Goal: Task Accomplishment & Management: Complete application form

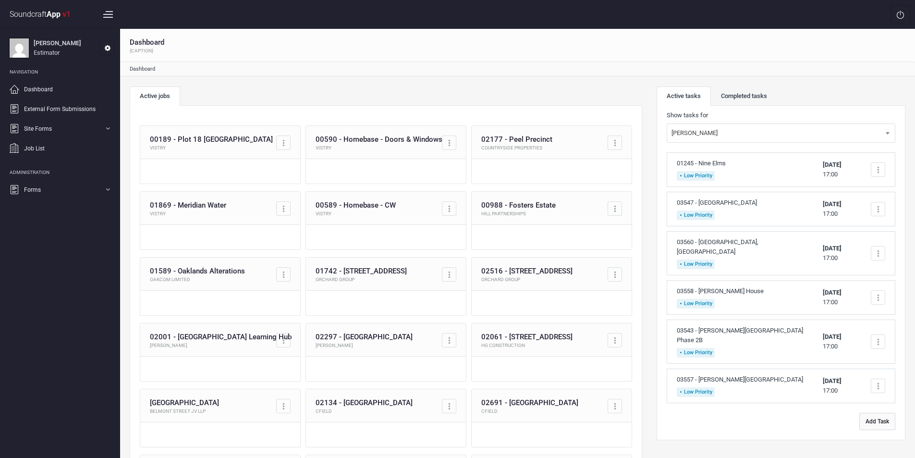
click at [881, 413] on button "Add Task" at bounding box center [878, 421] width 36 height 17
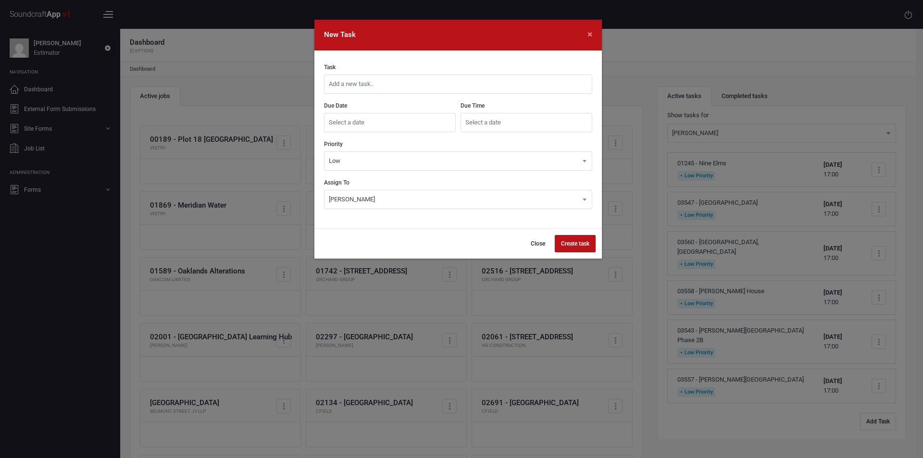
click at [420, 83] on input "text" at bounding box center [458, 83] width 268 height 19
type input "03562 - [GEOGRAPHIC_DATA][DEMOGRAPHIC_DATA][PERSON_NAME]"
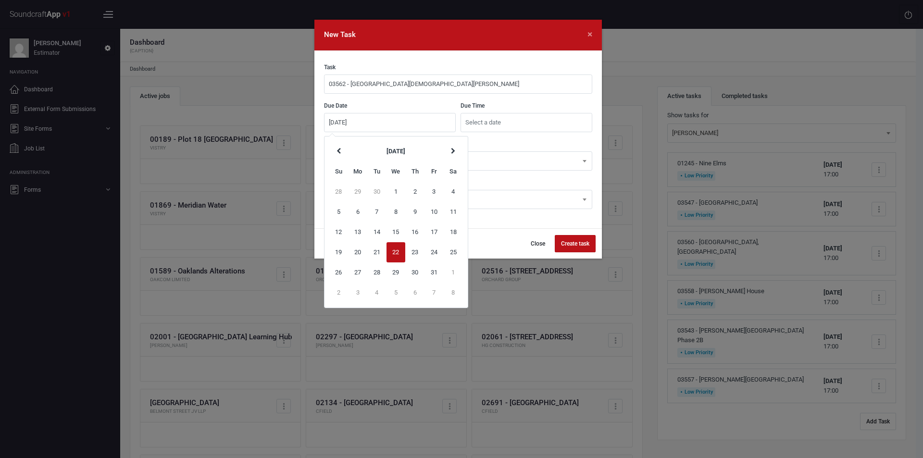
type input "[DATE]"
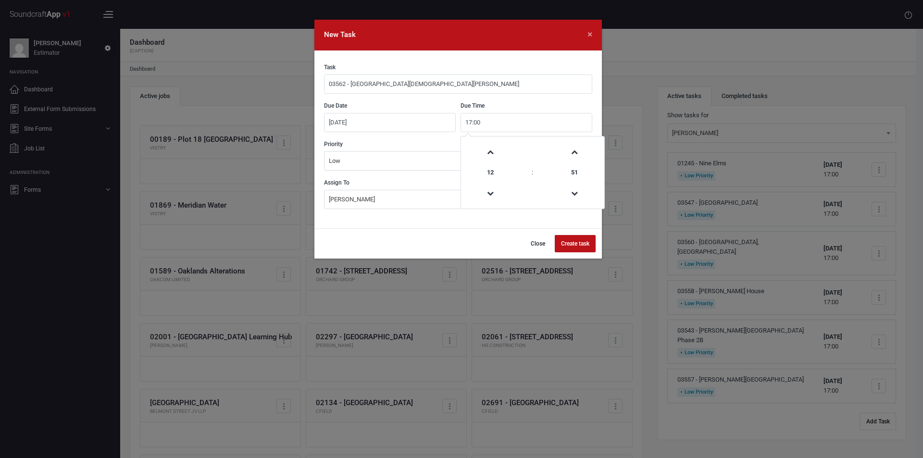
type input "17:00"
click at [575, 246] on button "Create task" at bounding box center [574, 243] width 41 height 17
click at [533, 243] on button "Close" at bounding box center [532, 243] width 27 height 17
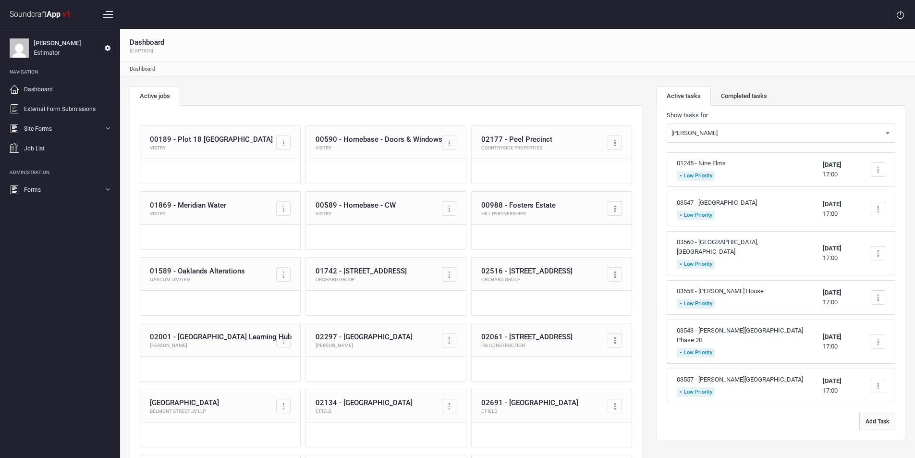
click at [886, 413] on button "Add Task" at bounding box center [878, 421] width 36 height 17
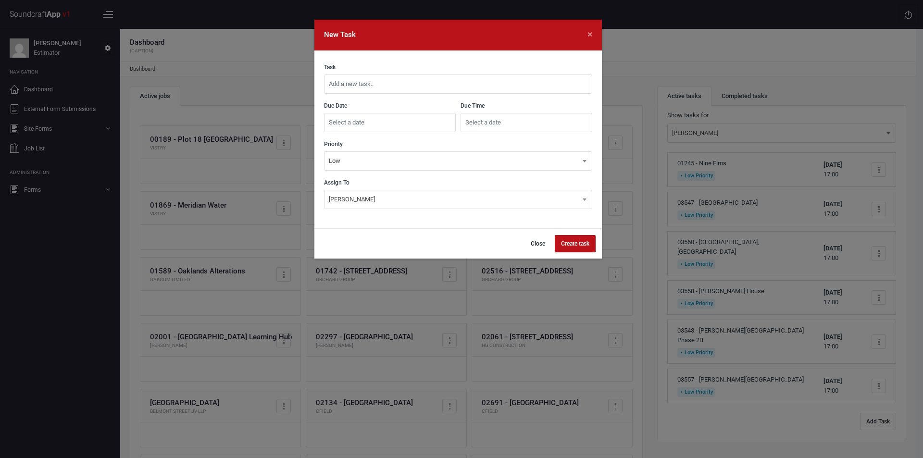
click at [371, 79] on input "text" at bounding box center [458, 83] width 268 height 19
type input "03562 - [GEOGRAPHIC_DATA][DEMOGRAPHIC_DATA][PERSON_NAME]"
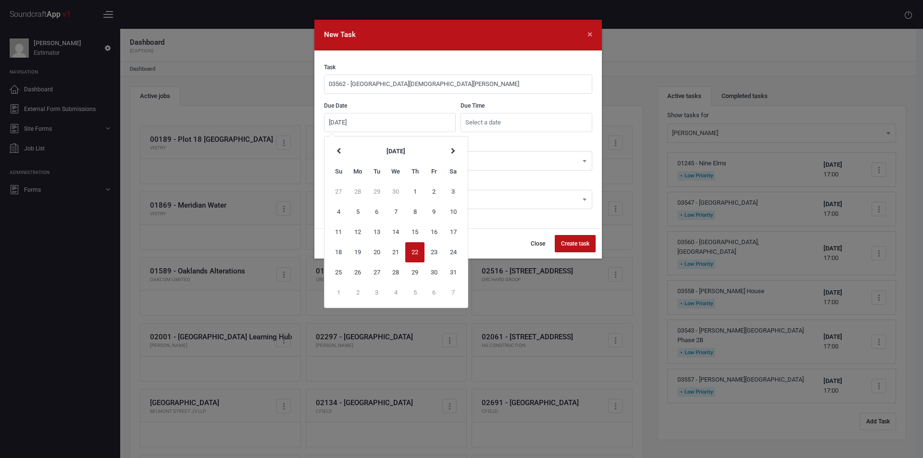
type input "[DATE]"
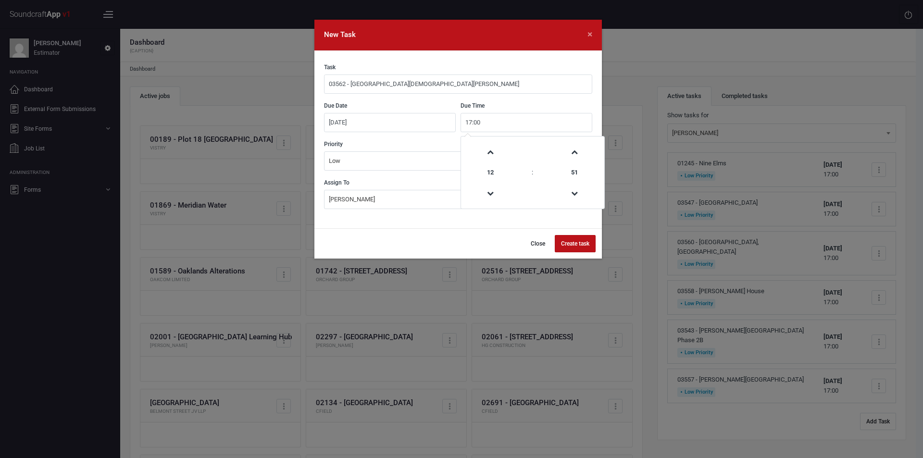
type input "17:00"
click at [577, 240] on button "Create task" at bounding box center [574, 243] width 41 height 17
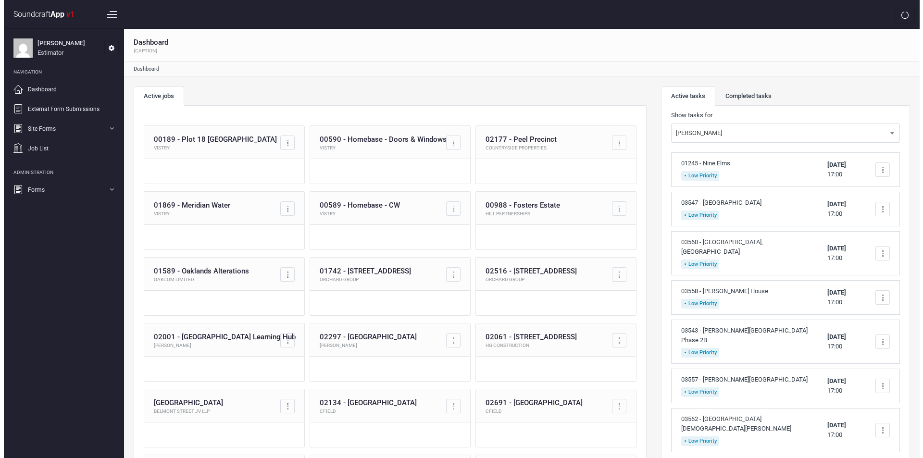
scroll to position [96, 0]
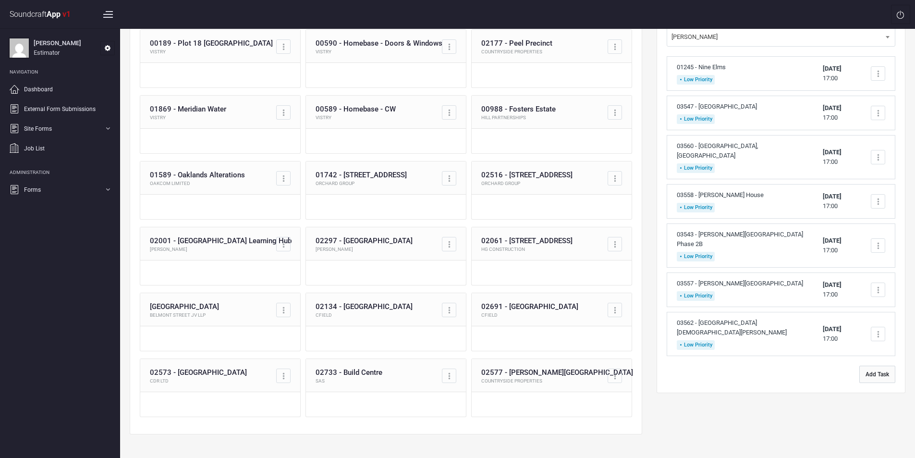
drag, startPoint x: 881, startPoint y: 361, endPoint x: 815, endPoint y: 327, distance: 74.6
click at [881, 366] on button "Add Task" at bounding box center [878, 374] width 36 height 17
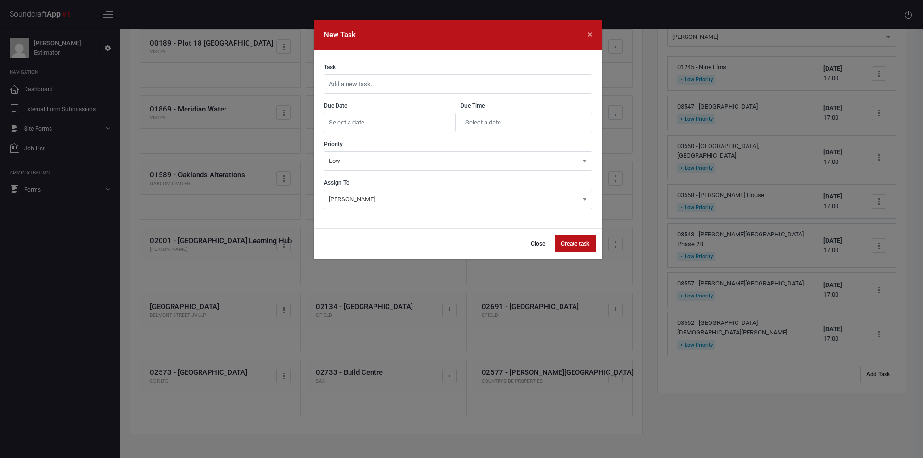
click at [435, 78] on input "text" at bounding box center [458, 83] width 268 height 19
type input "03563 - [PERSON_NAME] House"
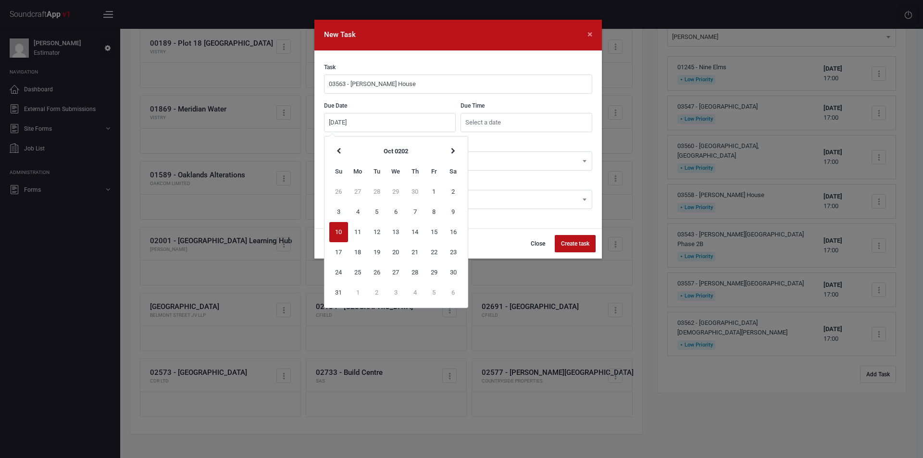
type input "[DATE]"
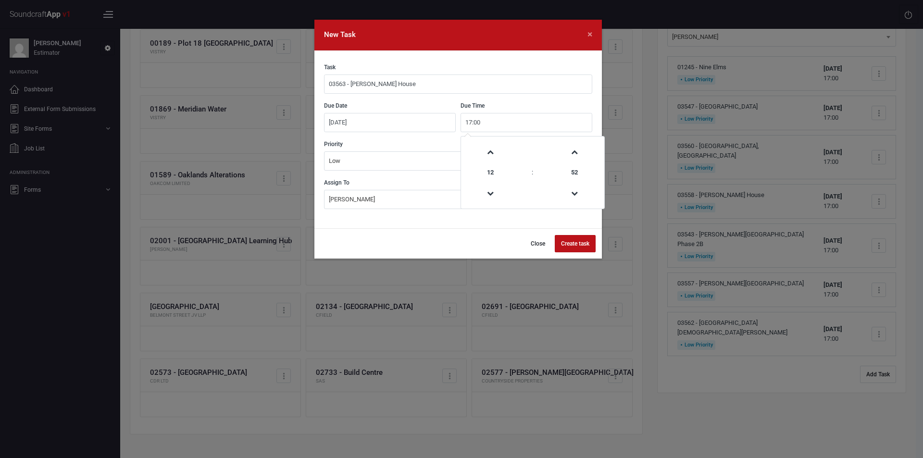
type input "17:00"
click at [583, 242] on button "Create task" at bounding box center [574, 243] width 41 height 17
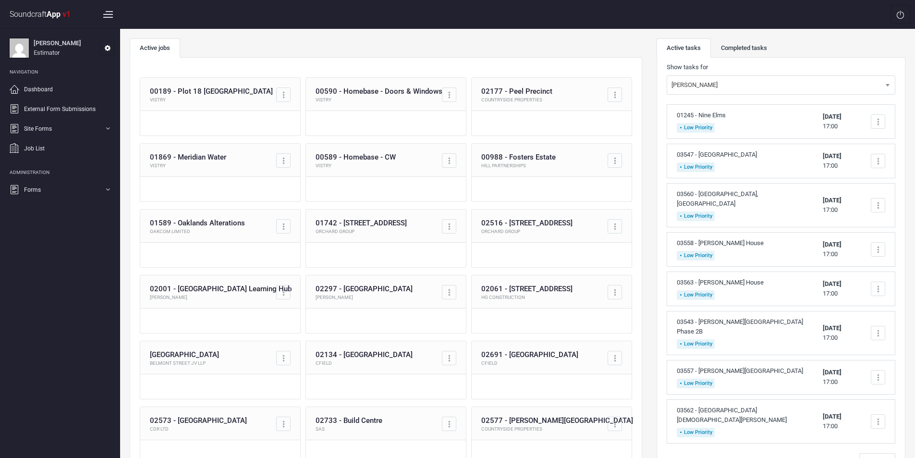
scroll to position [0, 0]
